Goal: Task Accomplishment & Management: Use online tool/utility

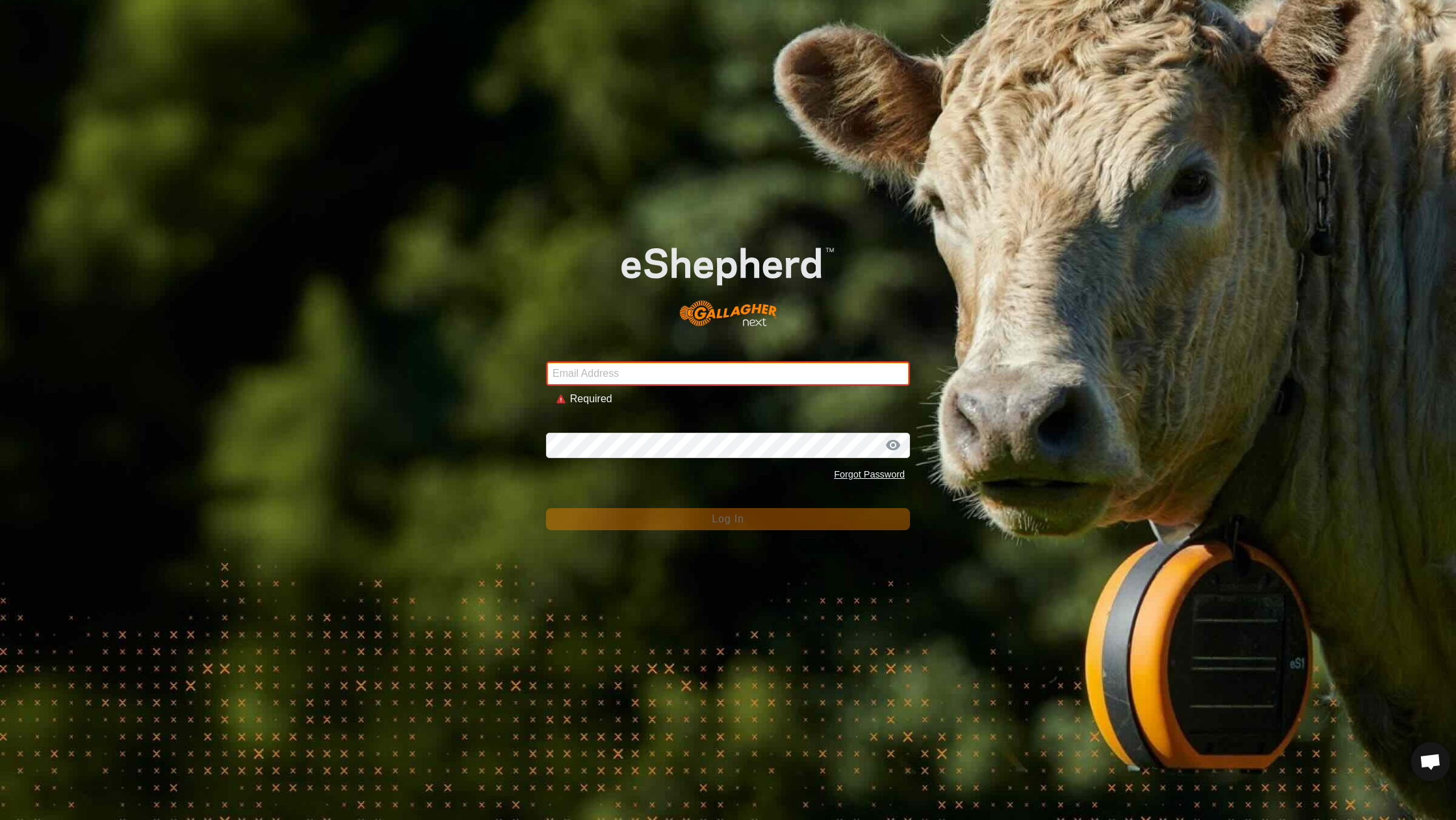
type input "[EMAIL_ADDRESS][DOMAIN_NAME]"
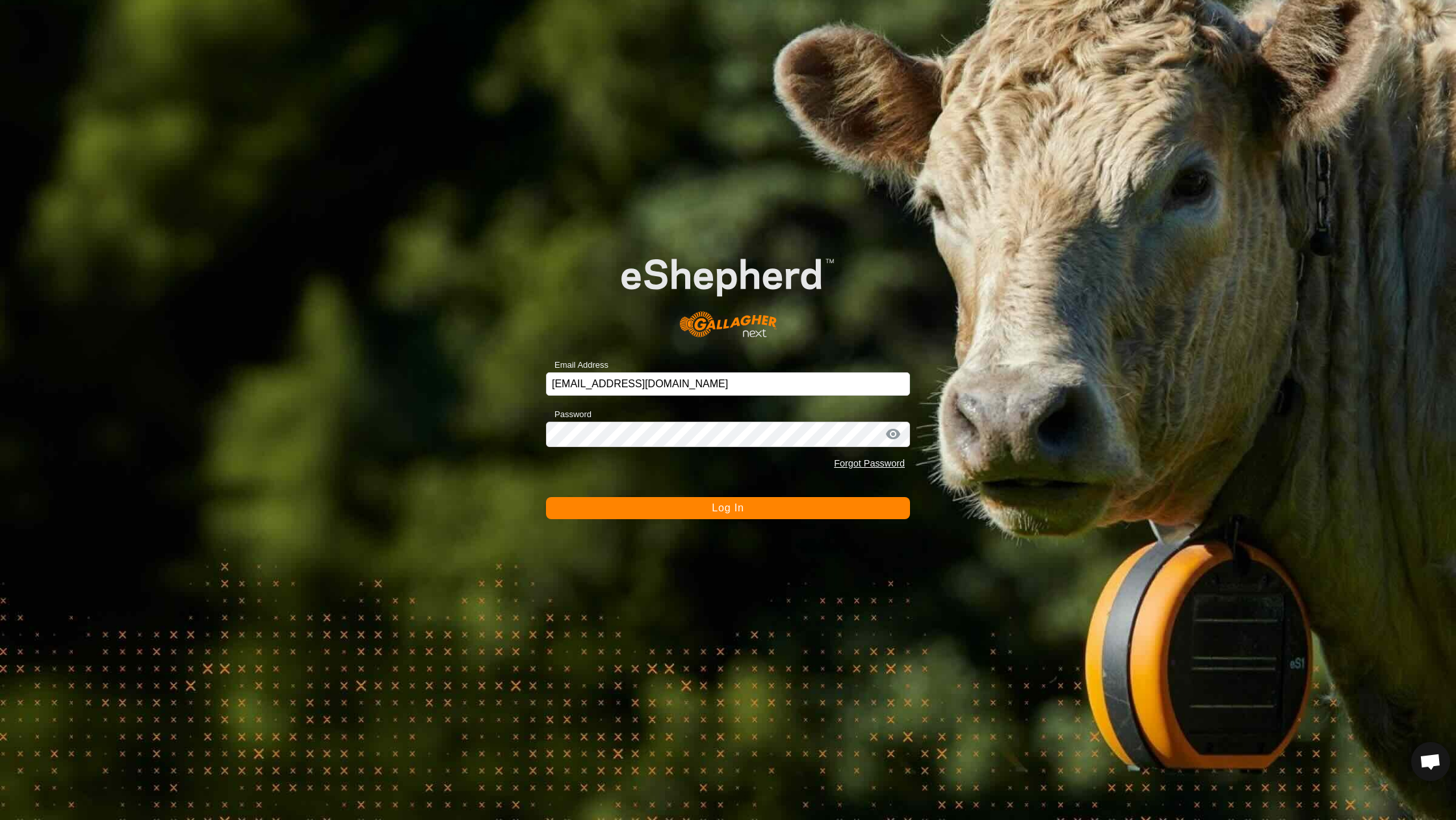
click at [663, 513] on button "Log In" at bounding box center [728, 508] width 364 height 22
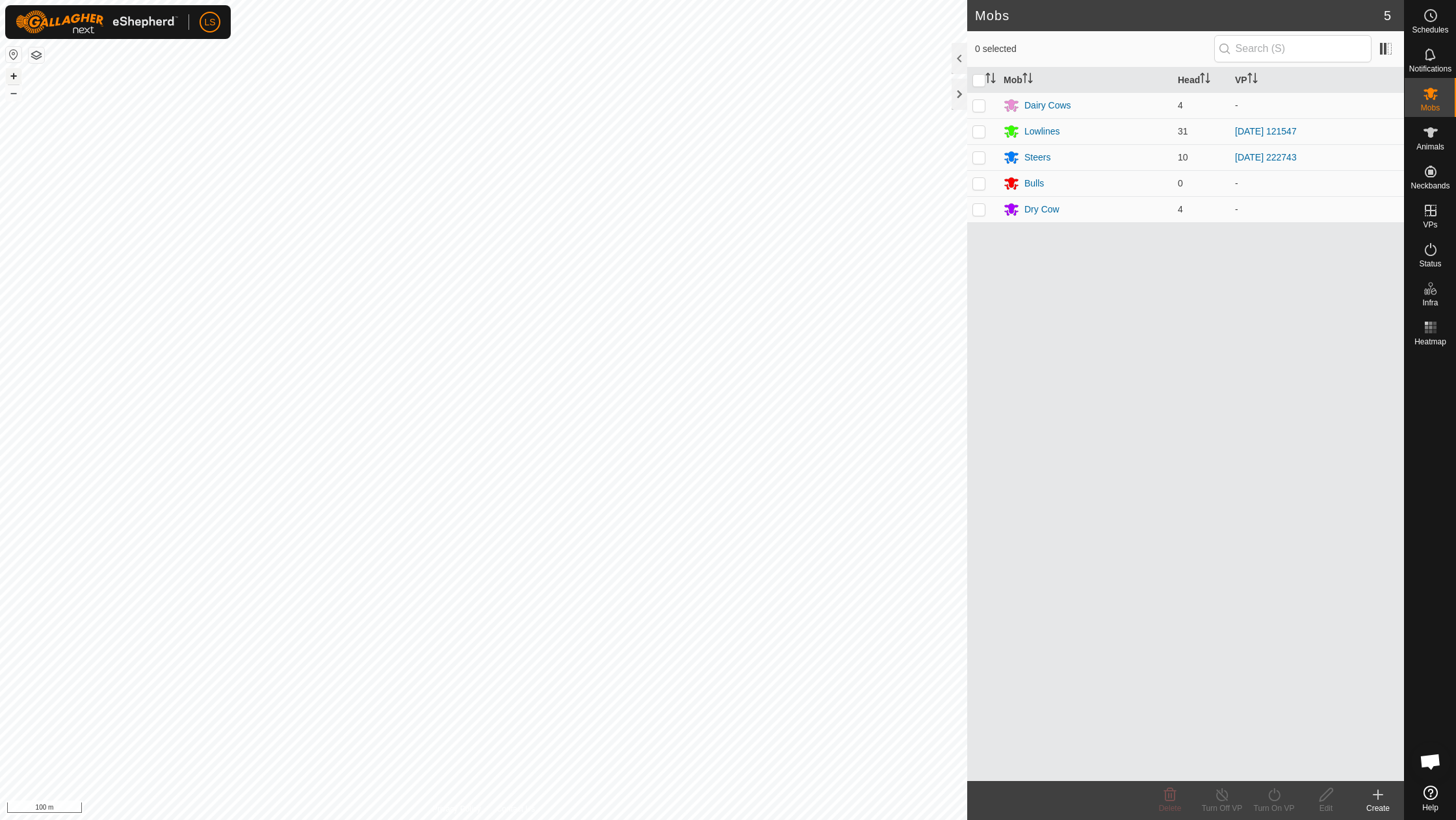
click at [11, 71] on button "+" at bounding box center [14, 76] width 16 height 16
click at [1355, 210] on link "In Rotation" at bounding box center [1347, 210] width 111 height 26
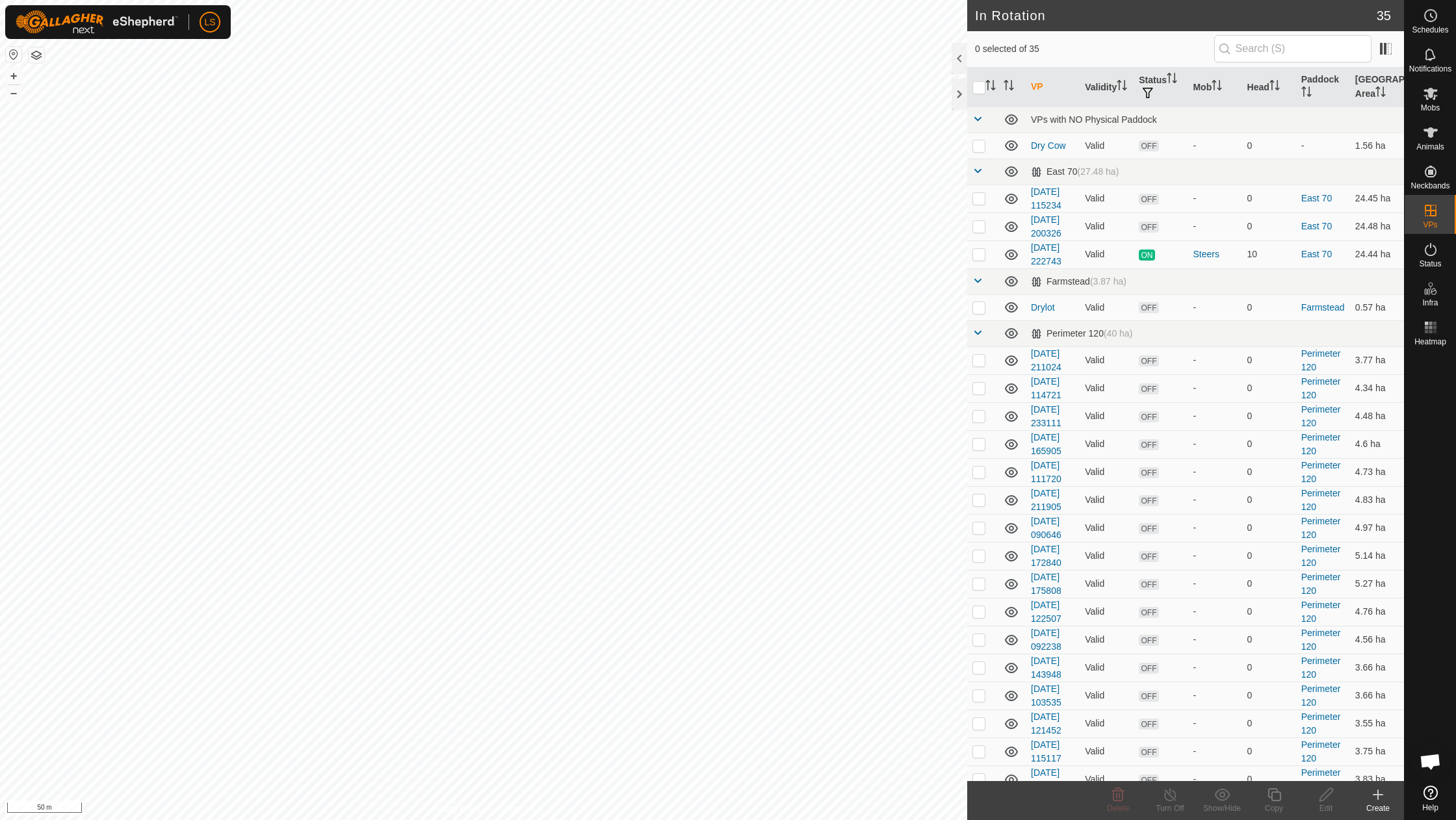
click at [1381, 799] on icon at bounding box center [1378, 794] width 16 height 16
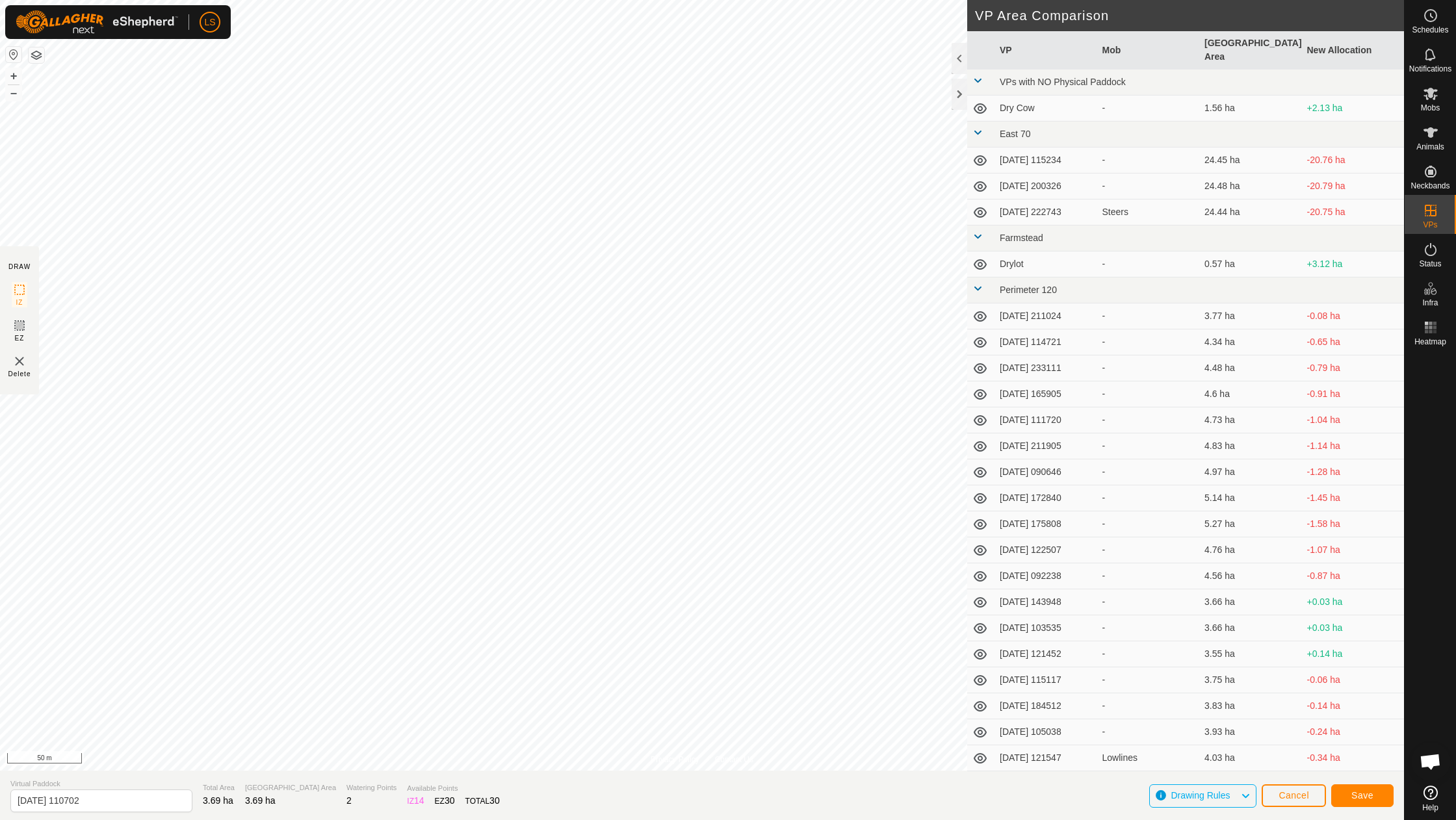
click at [1370, 802] on button "Save" at bounding box center [1363, 796] width 62 height 23
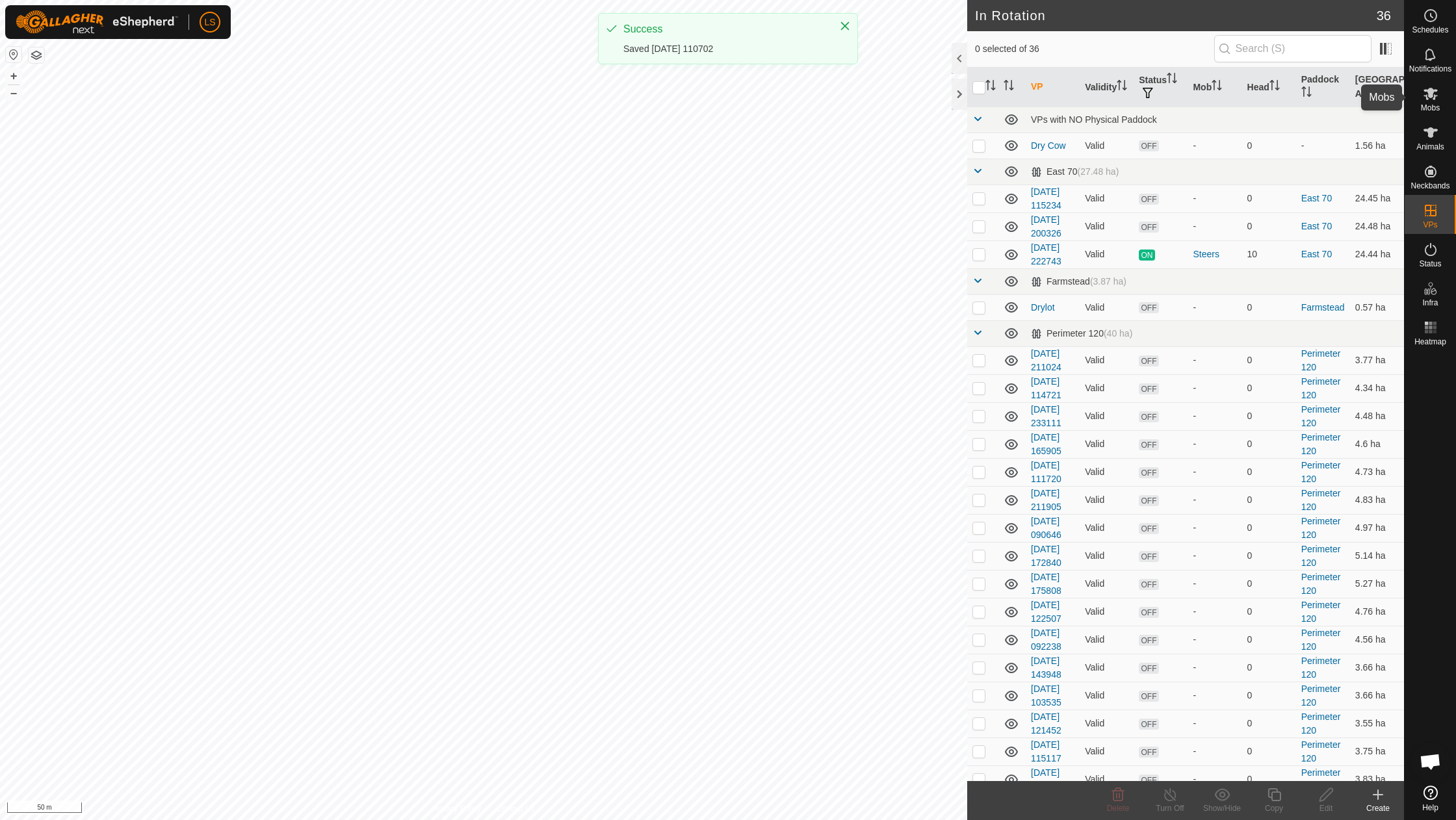
click at [1428, 96] on icon at bounding box center [1430, 93] width 16 height 16
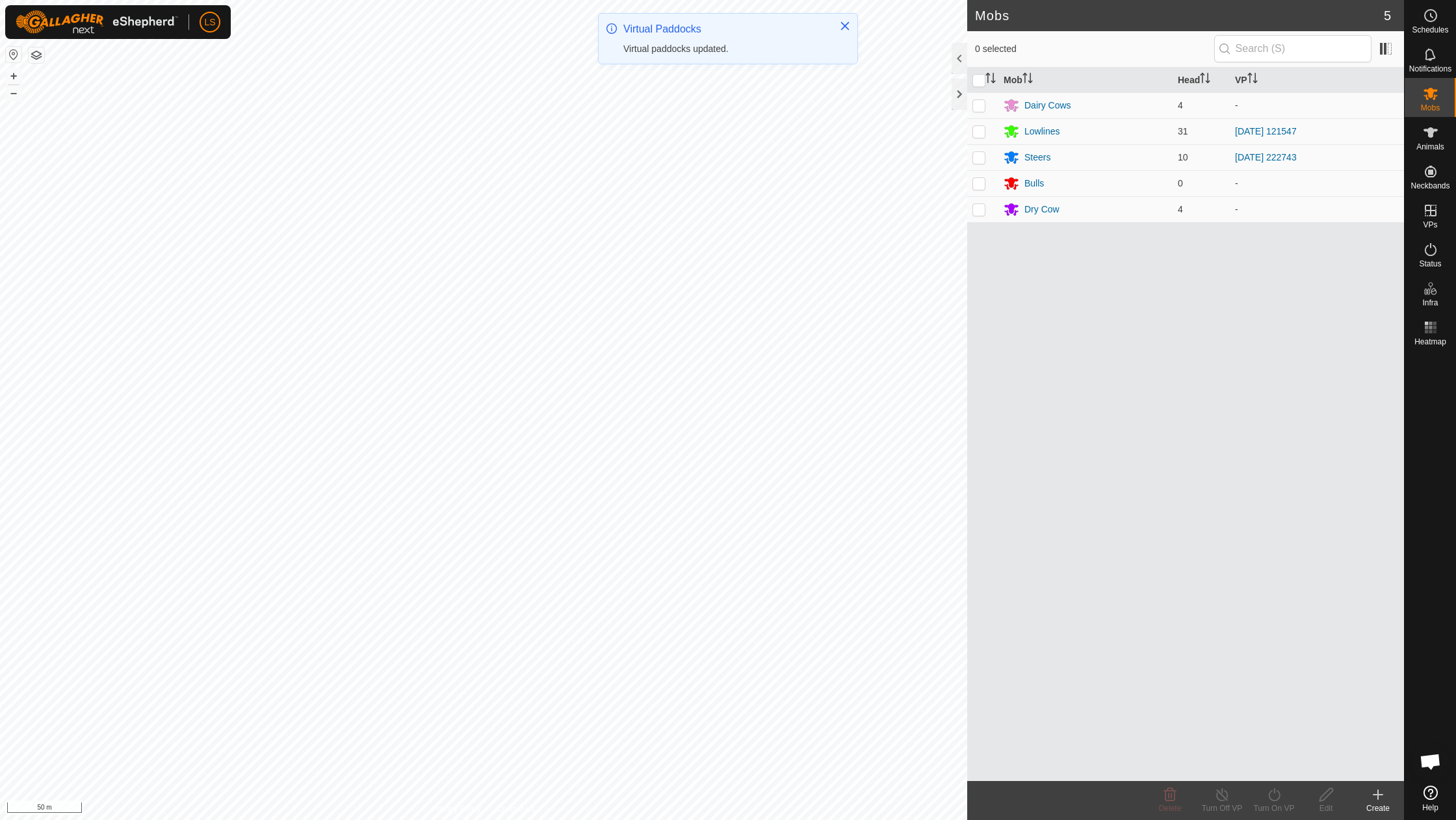
click at [978, 133] on p-checkbox at bounding box center [978, 131] width 13 height 11
checkbox input "true"
click at [1268, 800] on icon at bounding box center [1274, 794] width 16 height 16
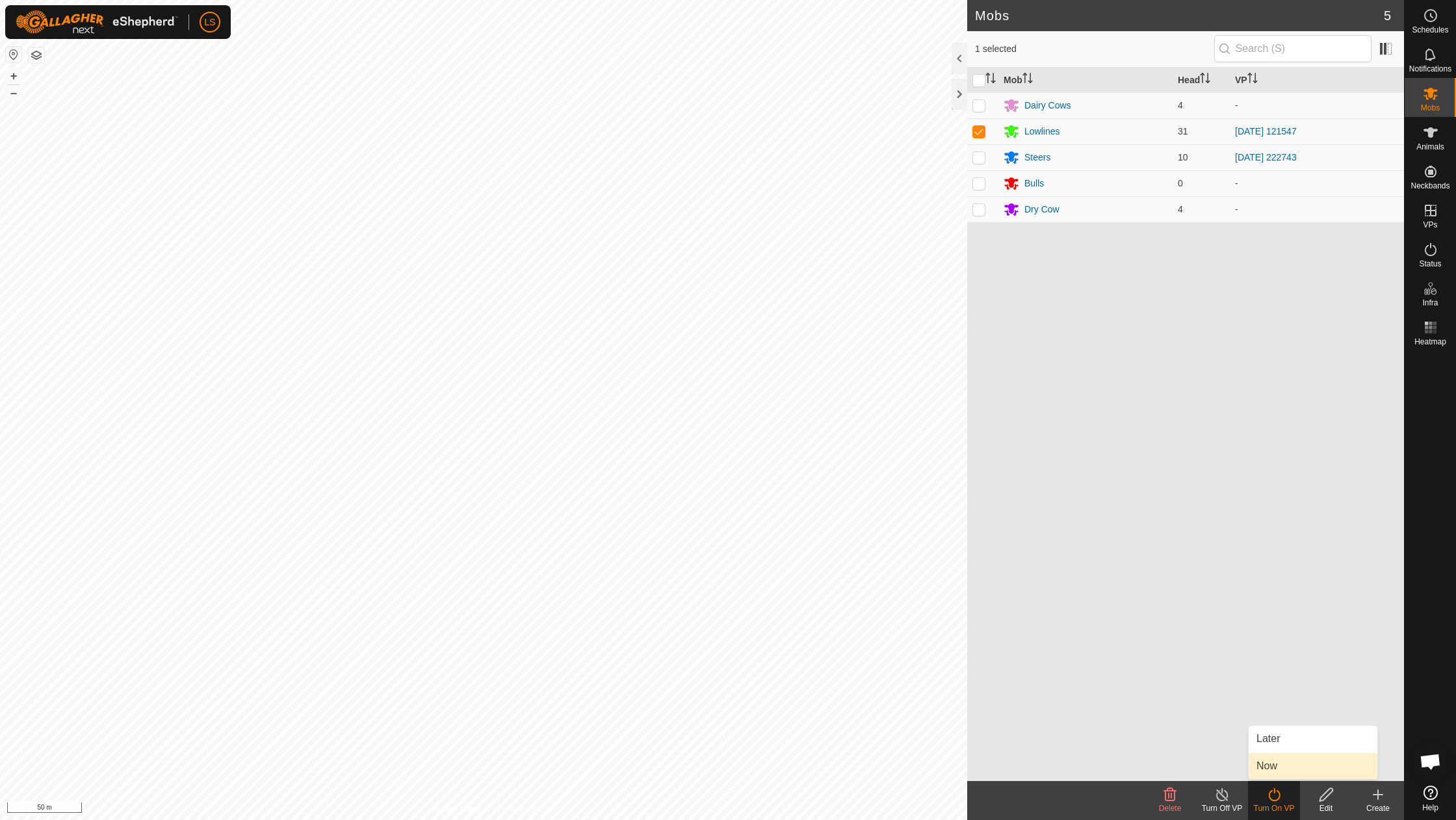
click at [1281, 759] on link "Now" at bounding box center [1312, 766] width 128 height 26
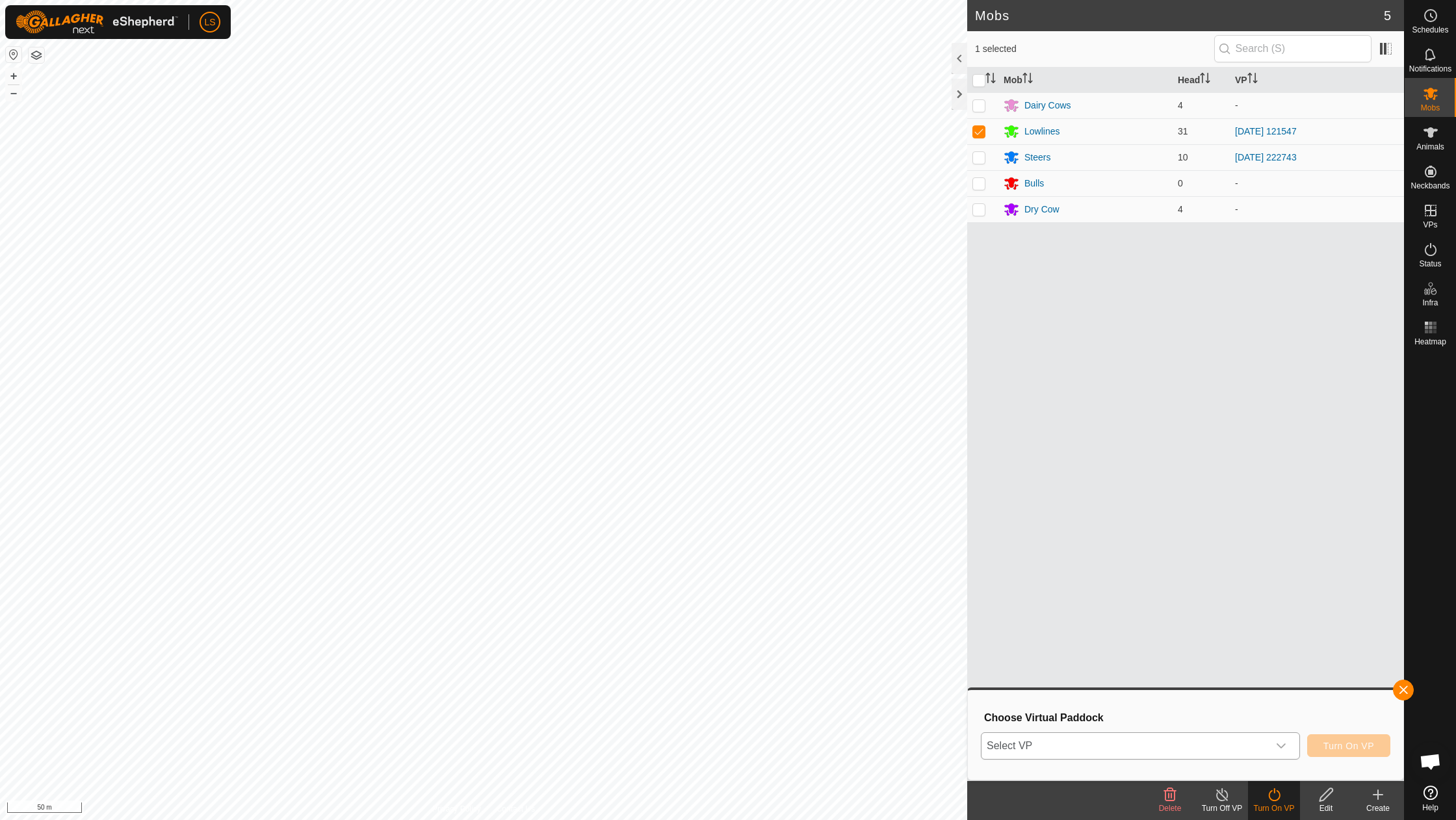
click at [1285, 744] on icon "dropdown trigger" at bounding box center [1281, 746] width 11 height 11
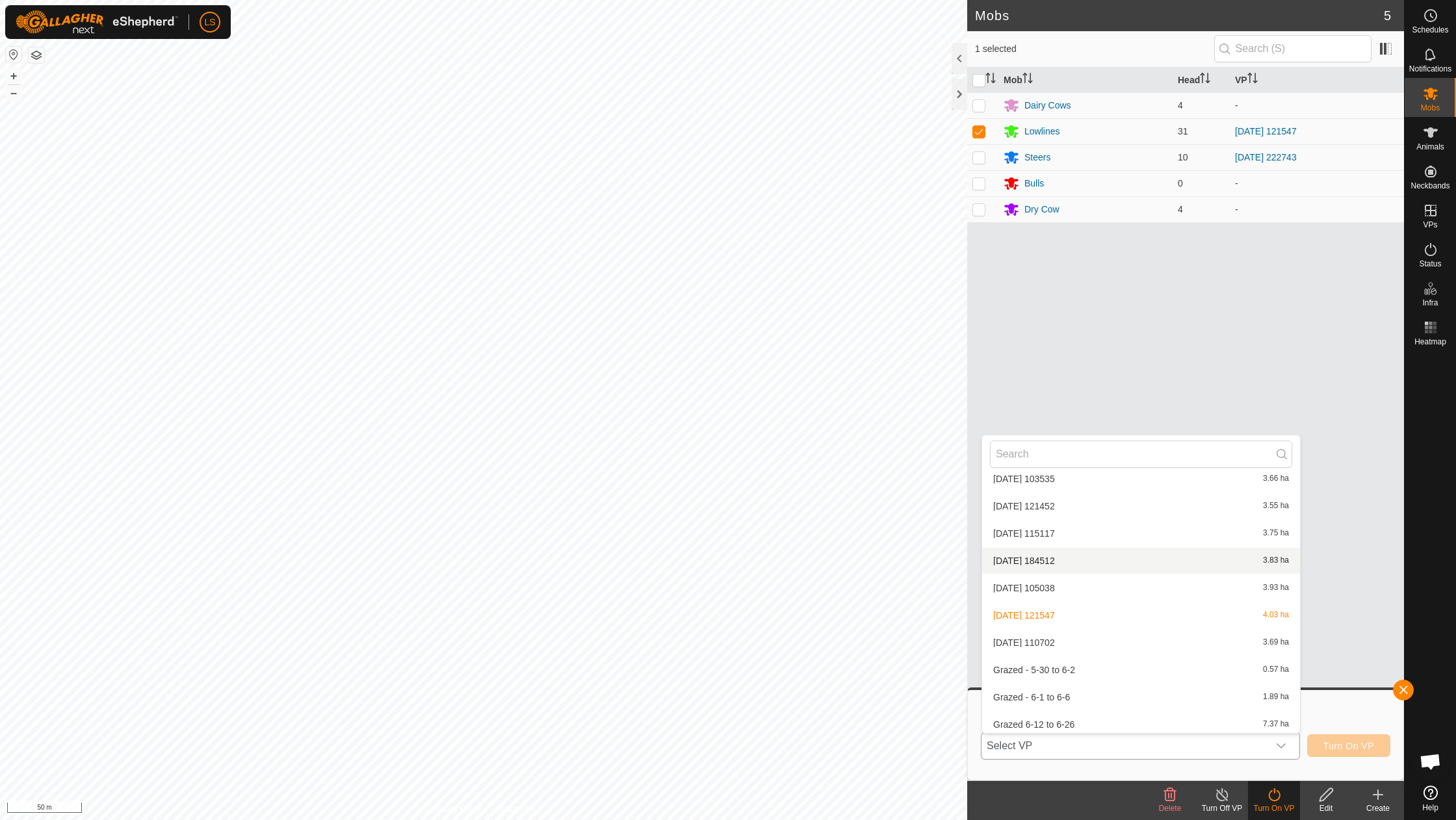
scroll to position [643, 0]
click at [1061, 578] on li "[DATE] 110702 3.69 ha" at bounding box center [1141, 590] width 317 height 26
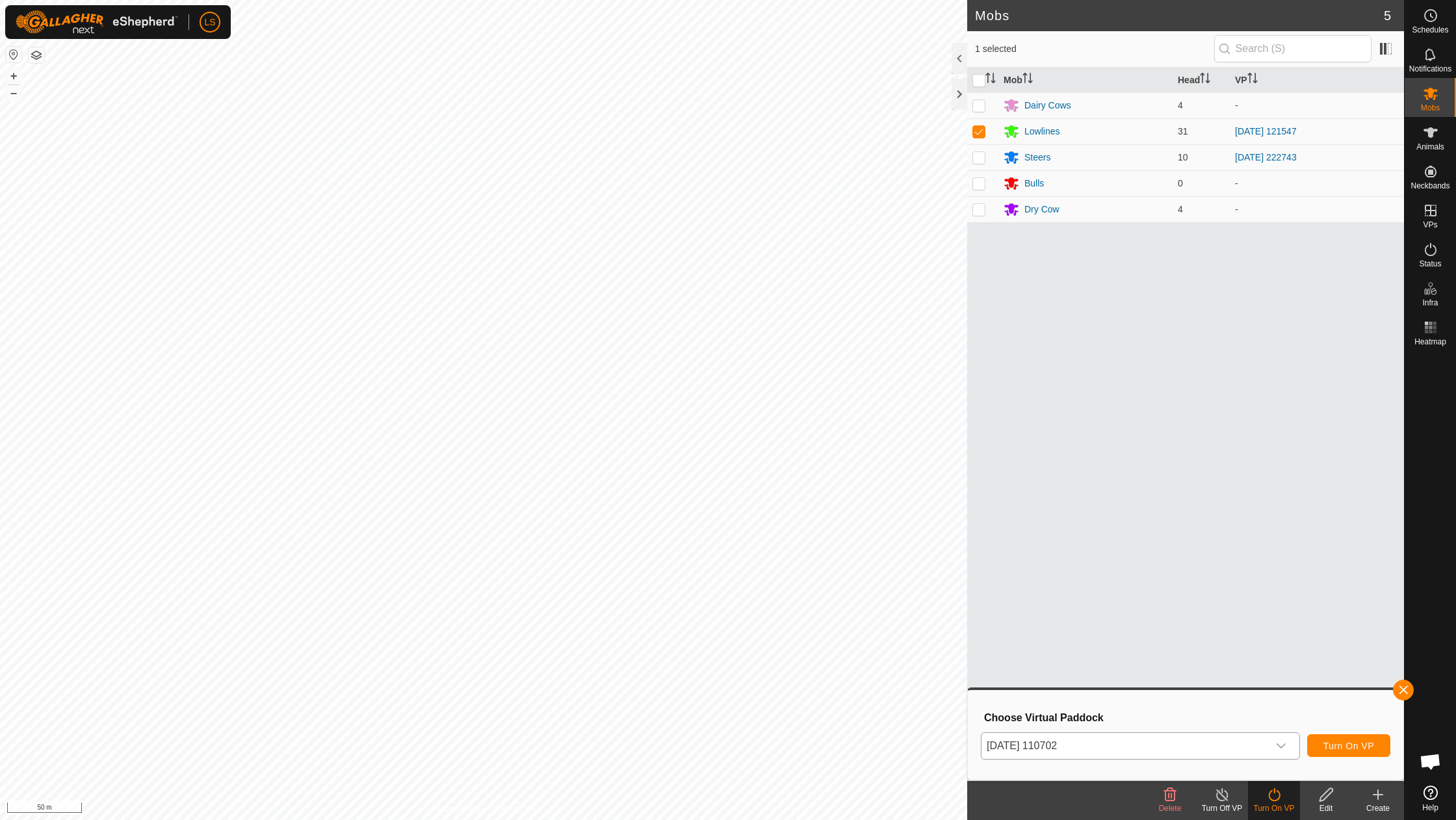
click at [1334, 750] on span "Turn On VP" at bounding box center [1348, 746] width 51 height 11
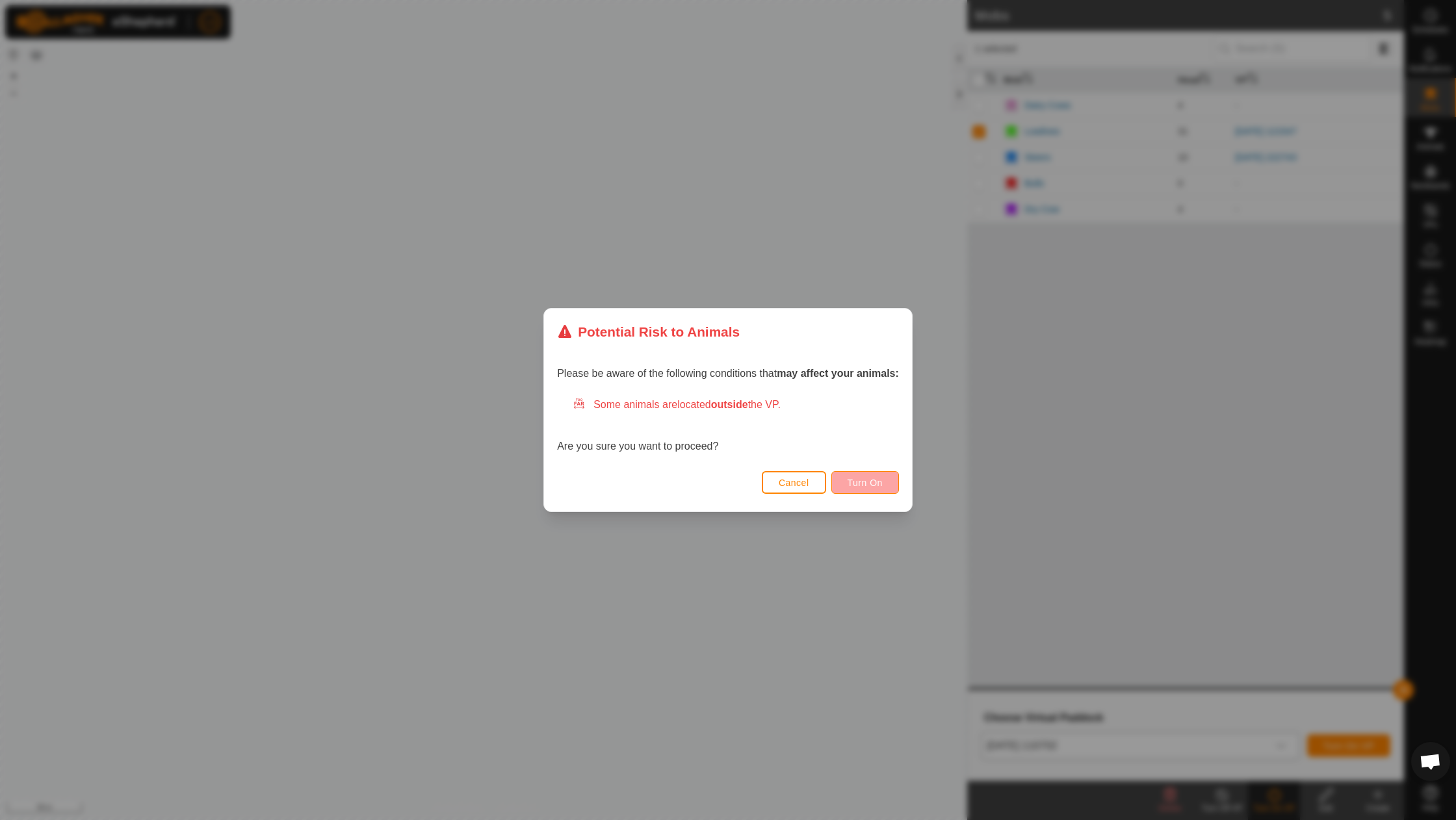
click at [858, 484] on span "Turn On" at bounding box center [865, 483] width 35 height 11
